Goal: Find specific page/section: Find specific page/section

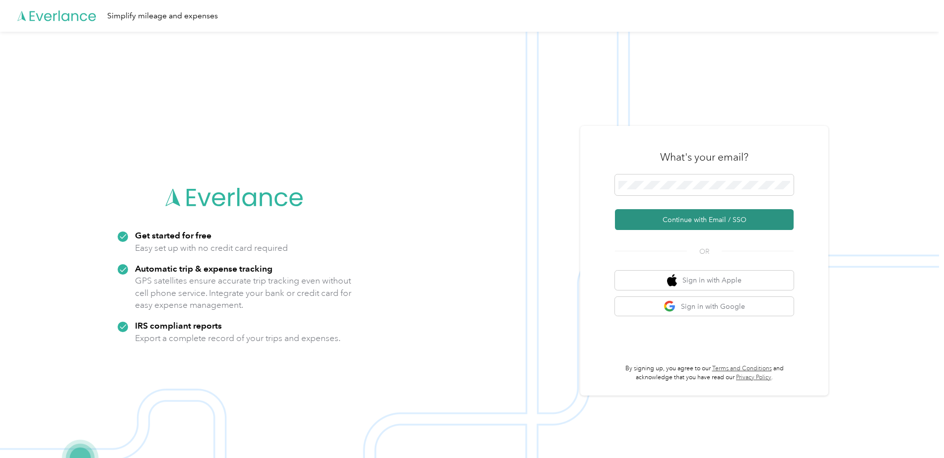
click at [722, 222] on button "Continue with Email / SSO" at bounding box center [704, 219] width 179 height 21
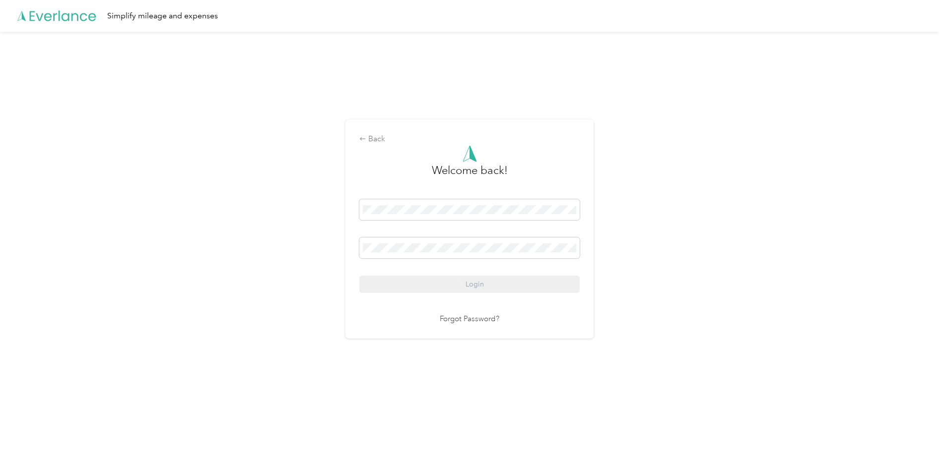
click at [470, 286] on div "Login" at bounding box center [469, 246] width 220 height 94
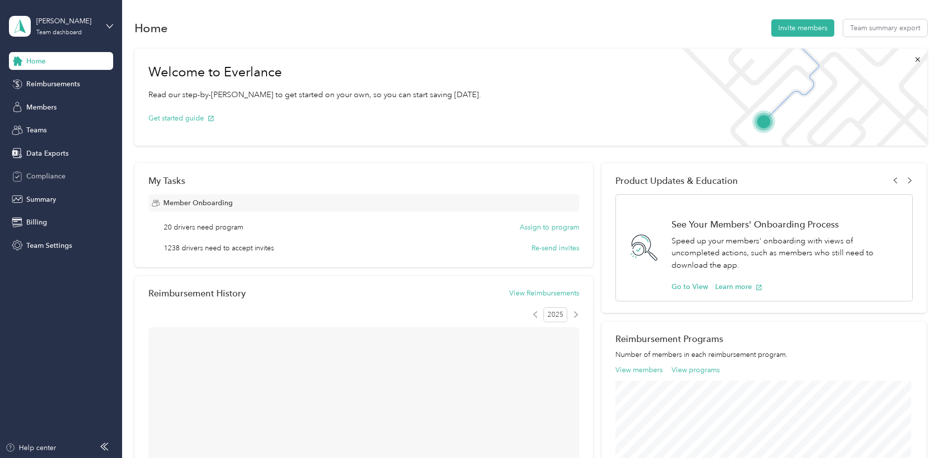
click at [50, 177] on span "Compliance" at bounding box center [45, 176] width 39 height 10
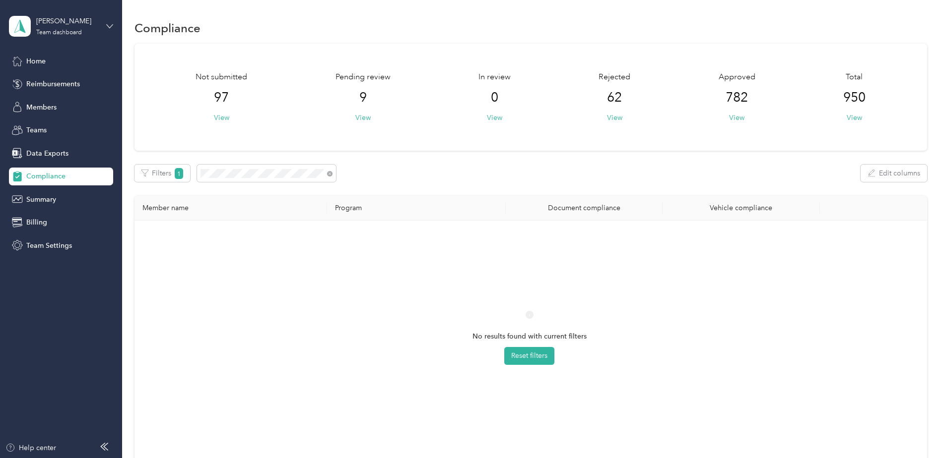
click at [109, 25] on icon at bounding box center [109, 26] width 7 height 7
click at [63, 119] on div "Log out" at bounding box center [141, 126] width 251 height 17
